Goal: Find specific page/section: Find specific page/section

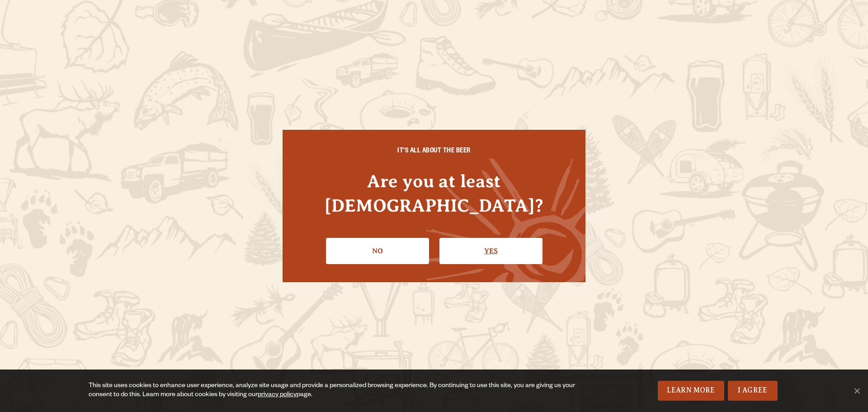
click at [470, 247] on link "Yes" at bounding box center [490, 251] width 103 height 26
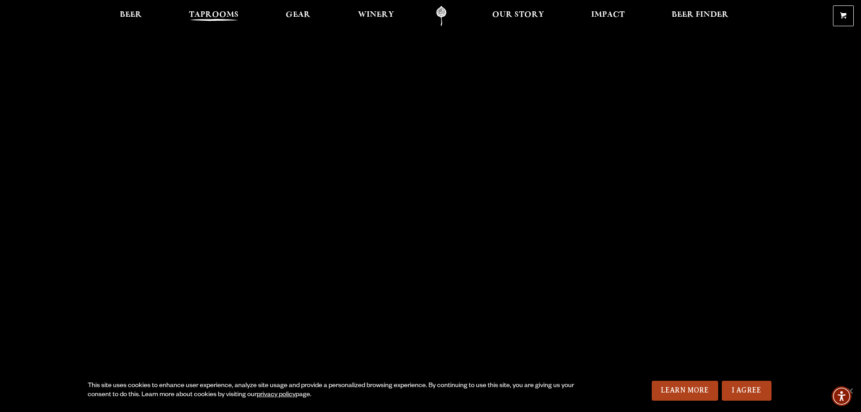
click at [218, 16] on span "Taprooms" at bounding box center [214, 14] width 50 height 7
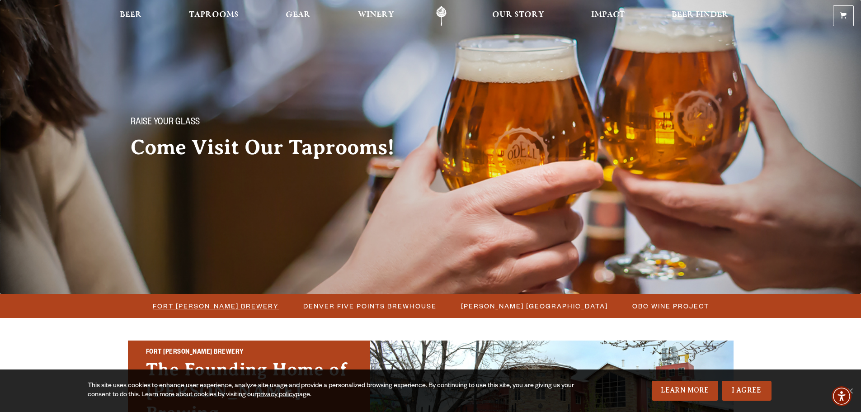
click at [208, 307] on span "Fort [PERSON_NAME] Brewery" at bounding box center [216, 305] width 126 height 13
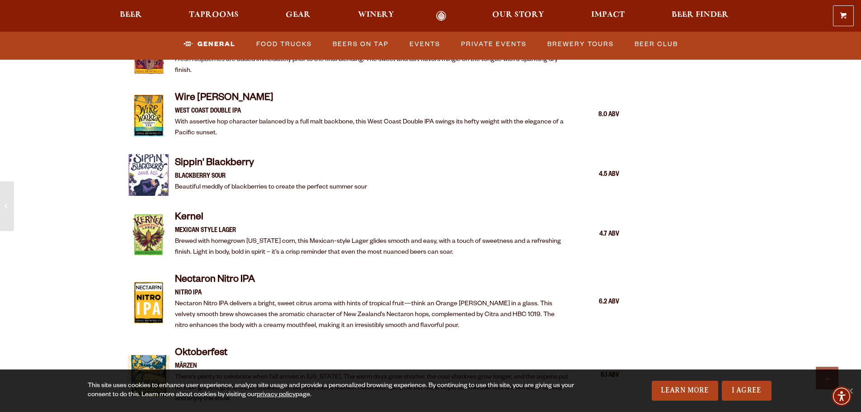
scroll to position [1763, 0]
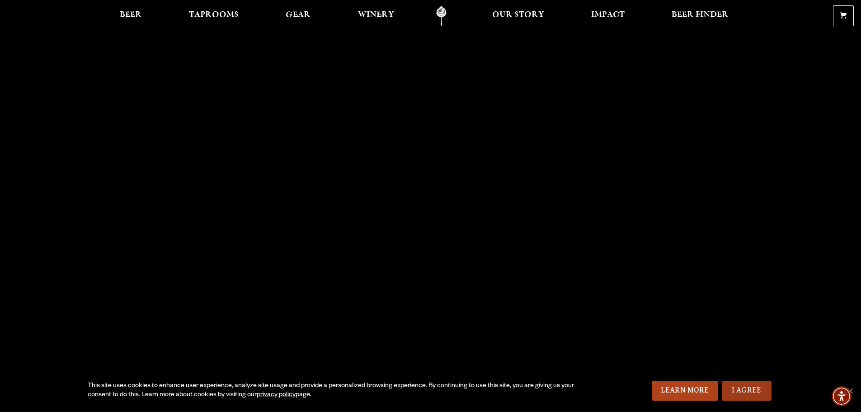
click at [759, 392] on link "I Agree" at bounding box center [747, 391] width 50 height 20
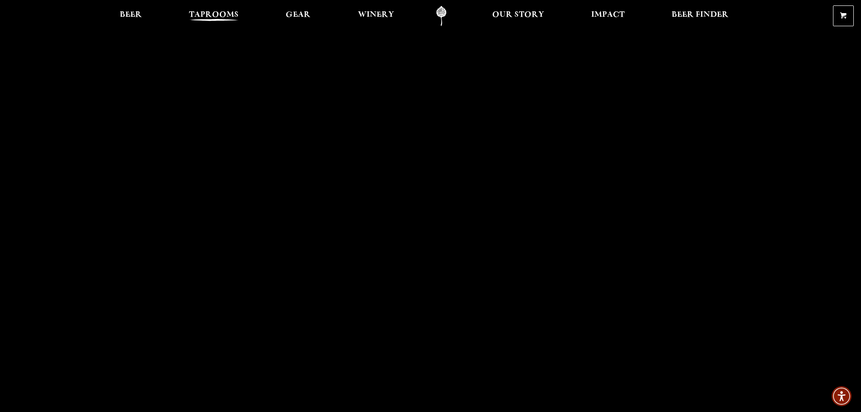
click at [203, 15] on span "Taprooms" at bounding box center [214, 14] width 50 height 7
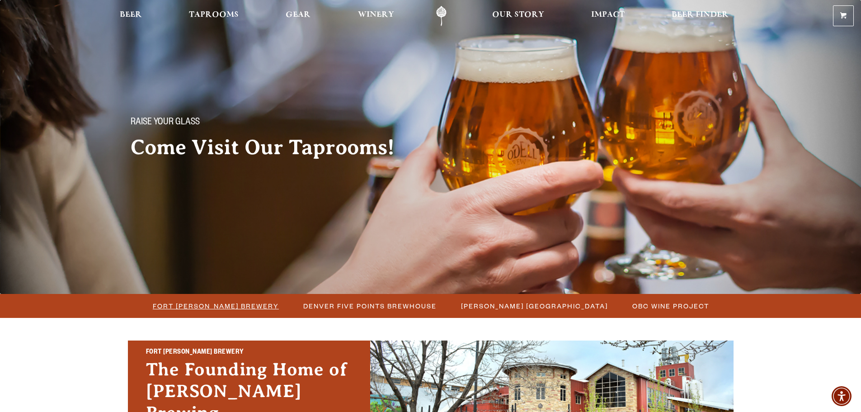
click at [221, 306] on span "Fort [PERSON_NAME] Brewery" at bounding box center [216, 305] width 126 height 13
click at [240, 308] on span "Fort [PERSON_NAME] Brewery" at bounding box center [216, 305] width 126 height 13
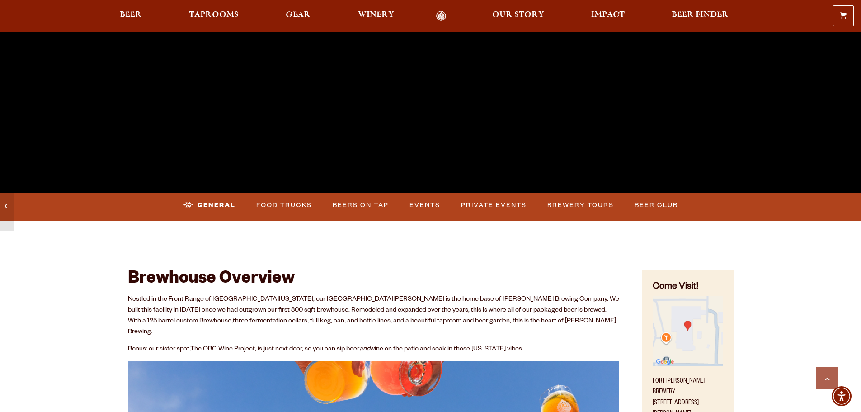
scroll to position [271, 0]
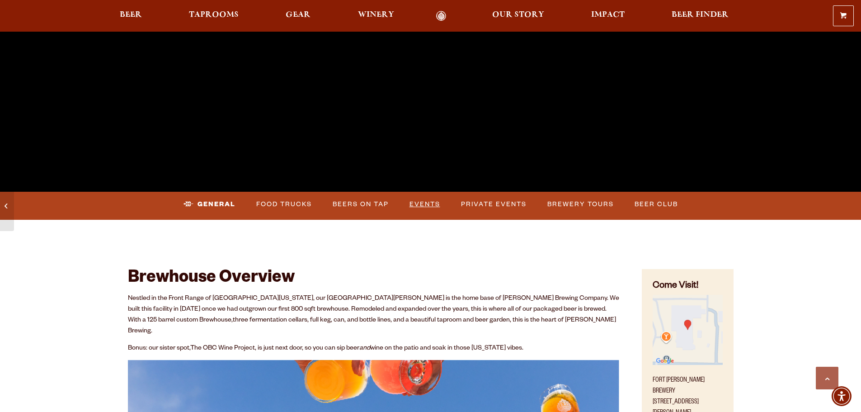
click at [432, 203] on link "Events" at bounding box center [425, 204] width 38 height 21
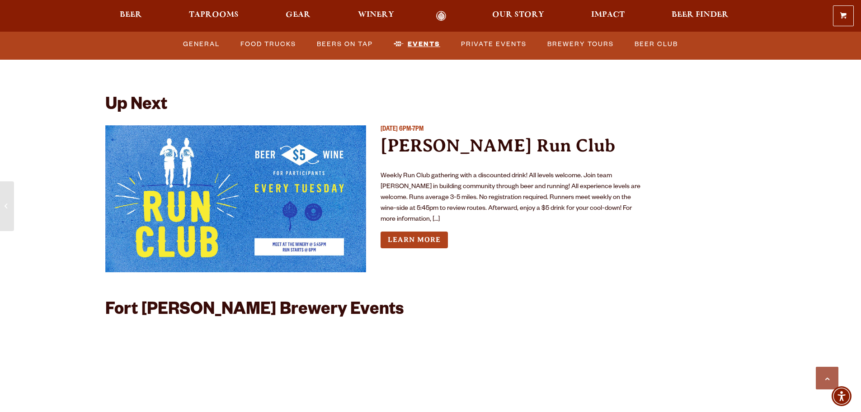
scroll to position [3373, 0]
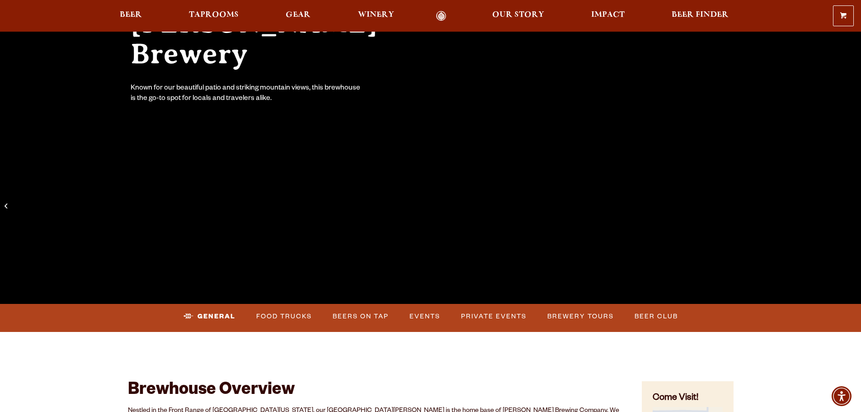
scroll to position [181, 0]
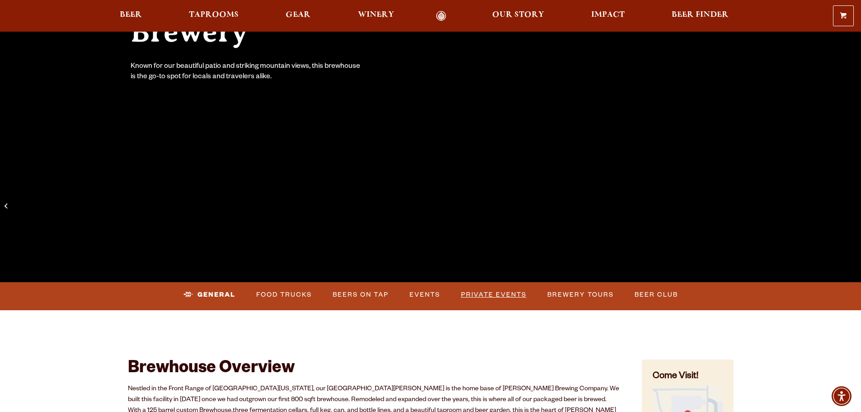
click at [485, 292] on link "Private Events" at bounding box center [494, 294] width 73 height 21
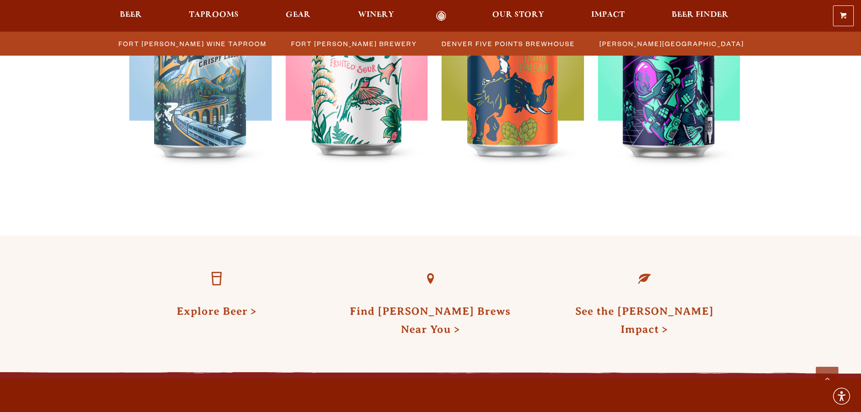
scroll to position [2292, 0]
